Goal: Find specific page/section

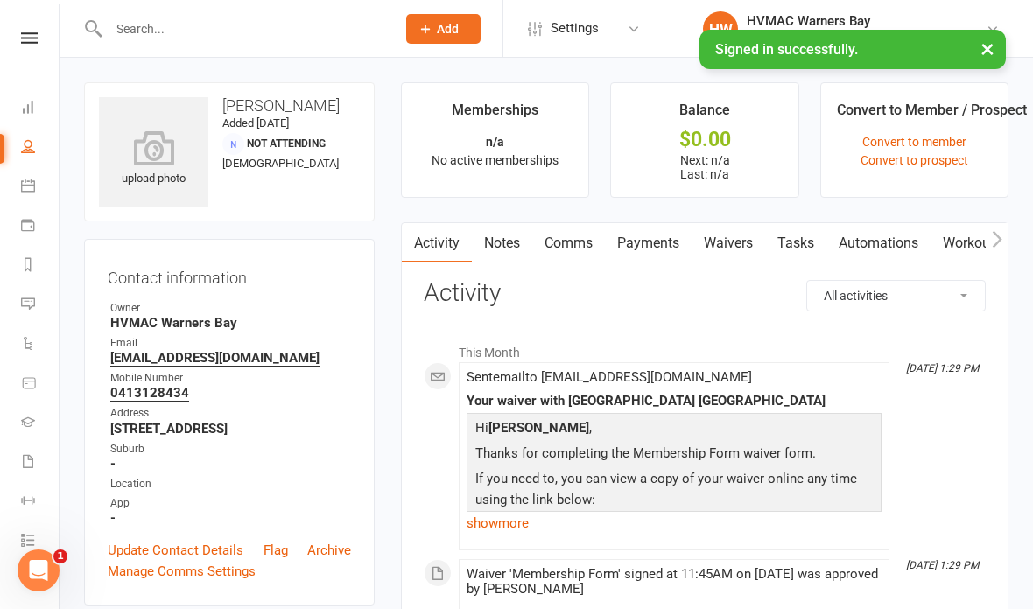
click at [172, 27] on input "text" at bounding box center [243, 29] width 280 height 25
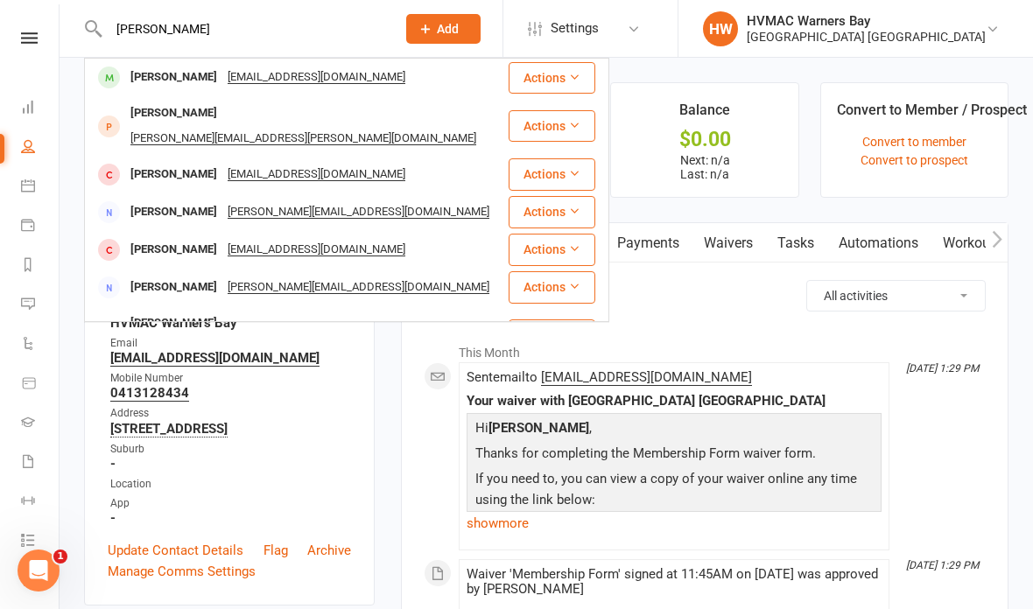
type input "[PERSON_NAME]"
click at [155, 74] on div "[PERSON_NAME]" at bounding box center [173, 77] width 97 height 25
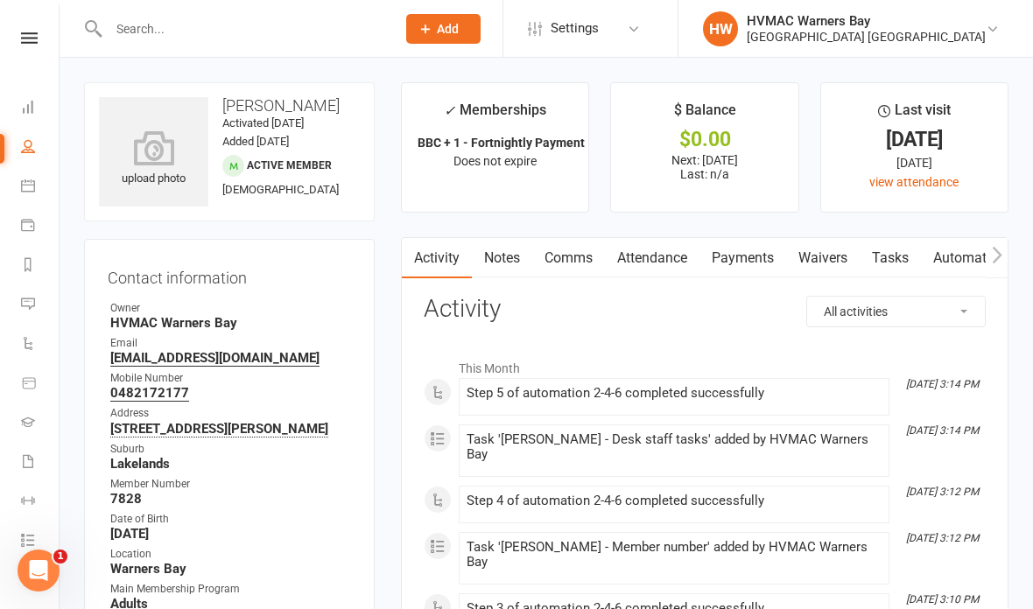
click at [18, 179] on li "Calendar" at bounding box center [29, 187] width 59 height 39
click at [25, 195] on link "Calendar" at bounding box center [40, 187] width 39 height 39
